Goal: Navigation & Orientation: Find specific page/section

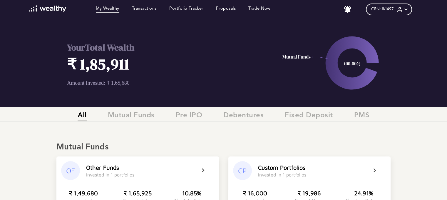
click at [408, 11] on icon at bounding box center [406, 9] width 6 height 6
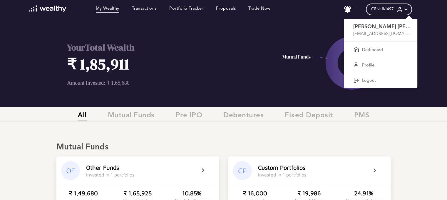
click at [220, 37] on div at bounding box center [223, 100] width 447 height 200
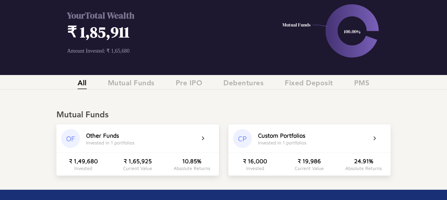
scroll to position [2, 0]
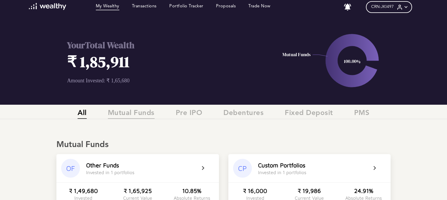
click at [124, 113] on span "Mutual Funds" at bounding box center [131, 114] width 47 height 10
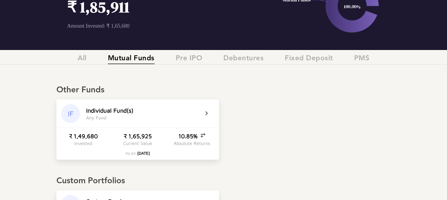
scroll to position [51, 0]
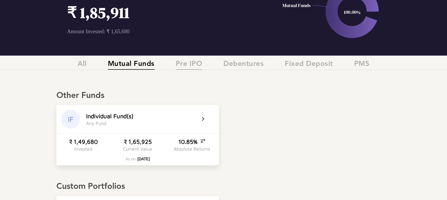
click at [193, 65] on span "Pre IPO" at bounding box center [189, 65] width 27 height 10
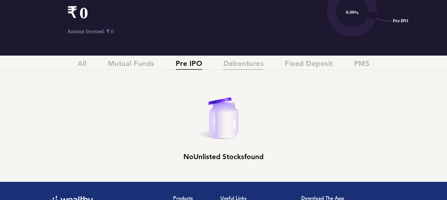
click at [239, 63] on span "Debentures" at bounding box center [243, 65] width 40 height 10
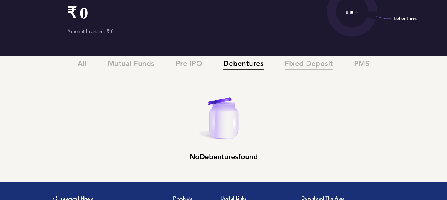
click at [318, 66] on span "Fixed Deposit" at bounding box center [309, 65] width 48 height 10
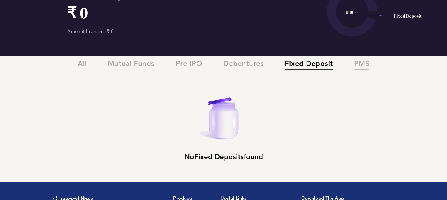
click at [363, 65] on span "PMS" at bounding box center [362, 65] width 16 height 10
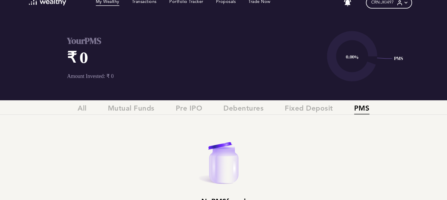
scroll to position [0, 0]
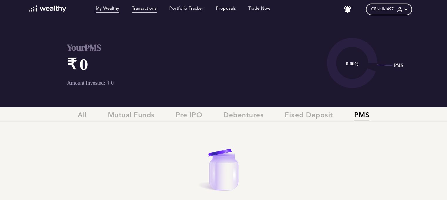
click at [140, 9] on link "Transactions" at bounding box center [144, 9] width 25 height 6
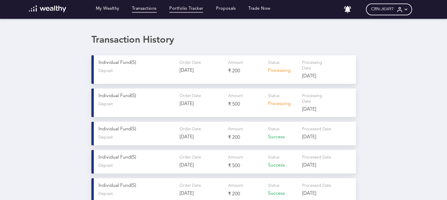
click at [174, 11] on link "Portfolio Tracker" at bounding box center [186, 9] width 34 height 6
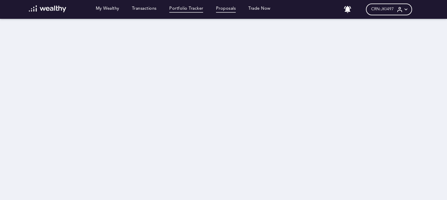
click at [226, 10] on link "Proposals" at bounding box center [226, 9] width 20 height 6
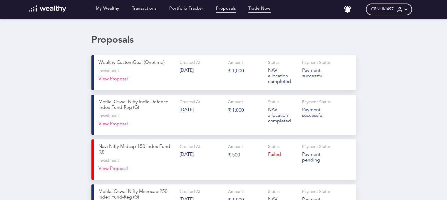
click at [265, 7] on link "Trade Now" at bounding box center [259, 9] width 22 height 6
